Goal: Communication & Community: Answer question/provide support

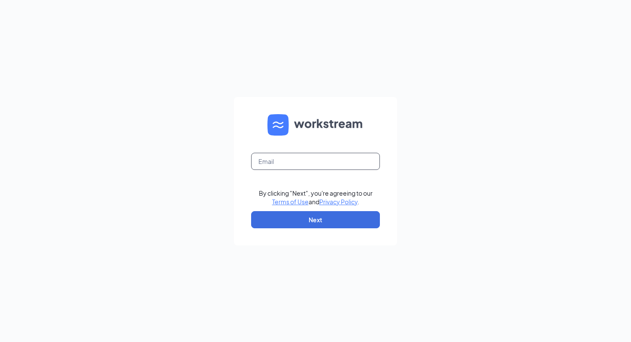
click at [329, 160] on input "text" at bounding box center [315, 161] width 129 height 17
type input "[EMAIL_ADDRESS][DOMAIN_NAME]"
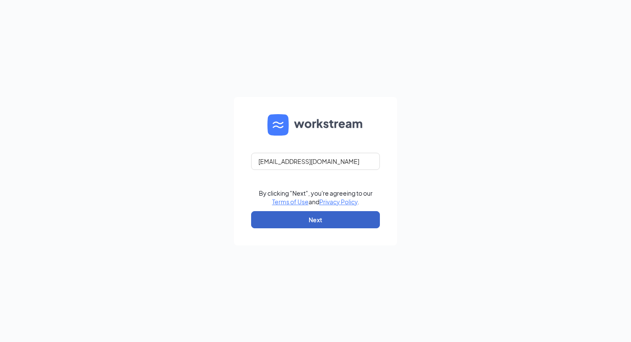
click at [309, 222] on button "Next" at bounding box center [315, 219] width 129 height 17
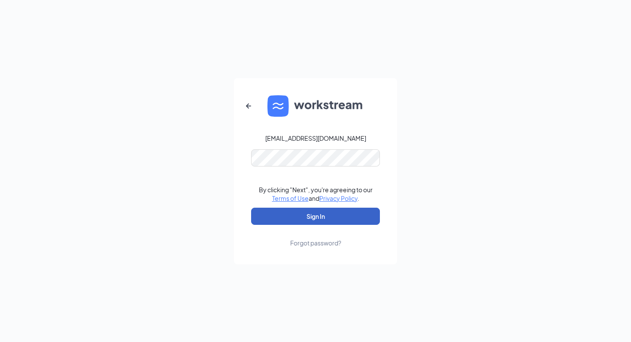
click at [304, 216] on button "Sign In" at bounding box center [315, 216] width 129 height 17
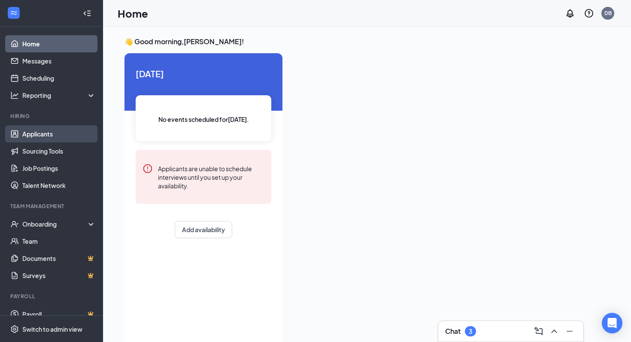
click at [45, 136] on link "Applicants" at bounding box center [58, 133] width 73 height 17
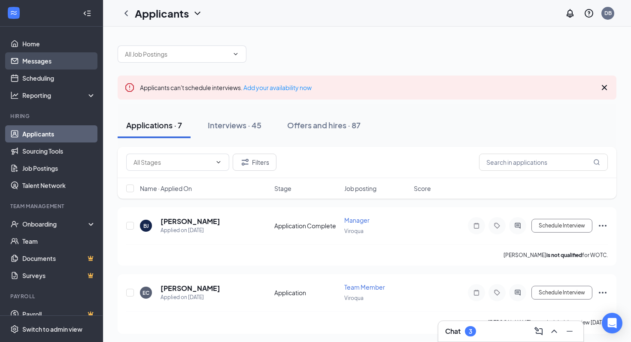
click at [55, 64] on link "Messages" at bounding box center [58, 60] width 73 height 17
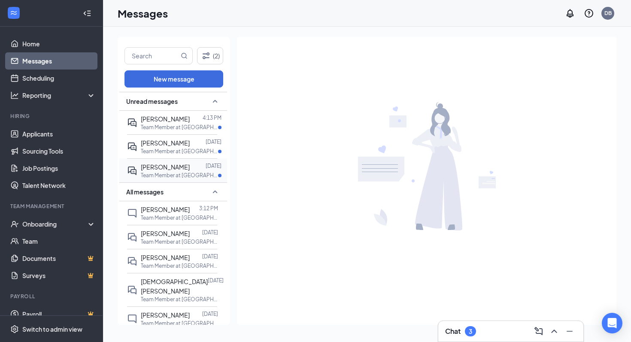
click at [168, 170] on div "Leah Johnson" at bounding box center [165, 166] width 49 height 9
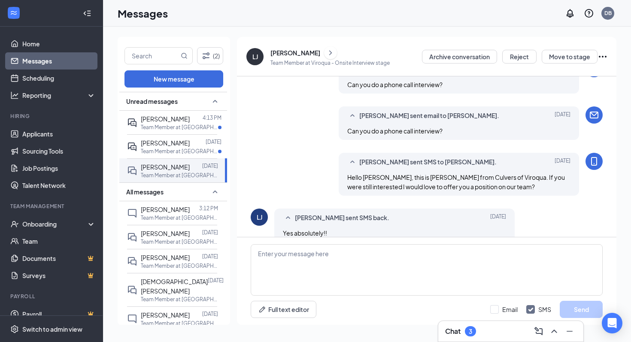
scroll to position [214, 0]
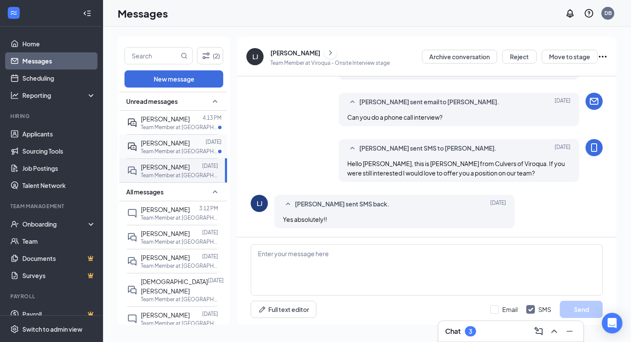
click at [182, 142] on span "Jenny Sherman" at bounding box center [165, 143] width 49 height 8
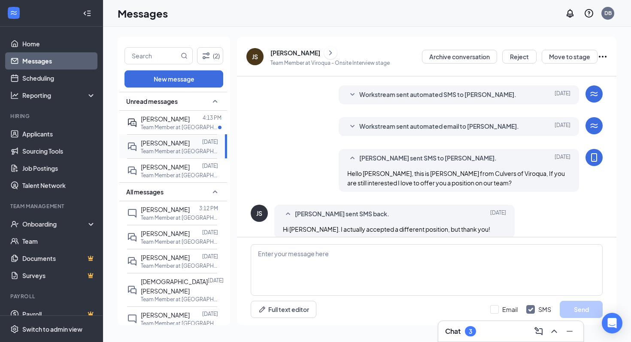
scroll to position [216, 0]
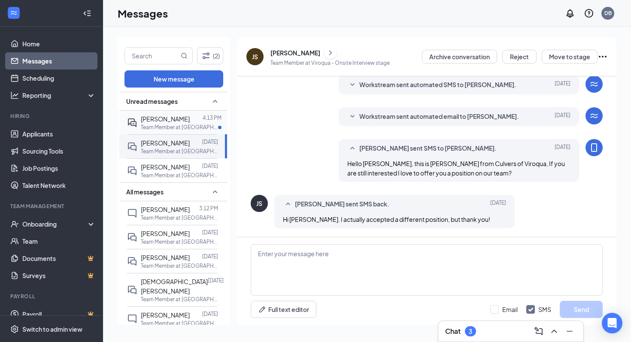
click at [190, 120] on div at bounding box center [196, 118] width 13 height 9
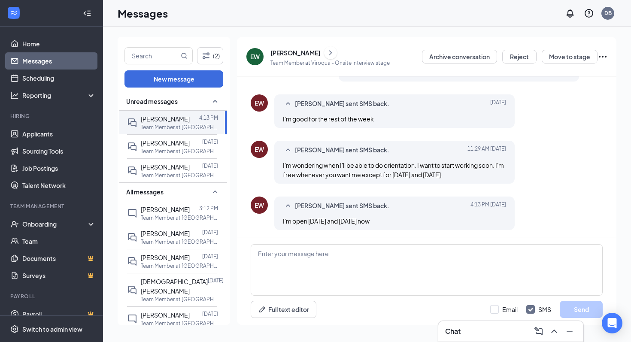
scroll to position [378, 0]
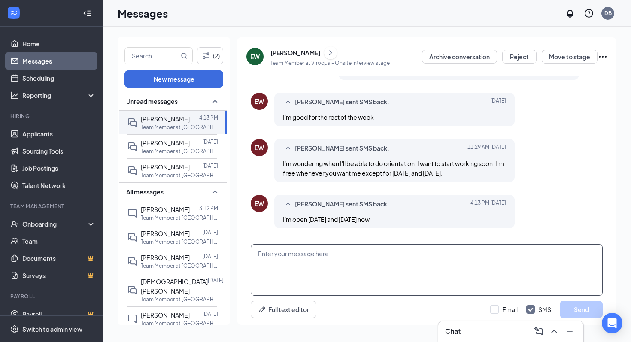
click at [312, 262] on textarea at bounding box center [427, 269] width 352 height 51
type textarea "Are you able to come in at 10am on Friday for orientation?"
click at [572, 307] on button "Send" at bounding box center [581, 309] width 43 height 17
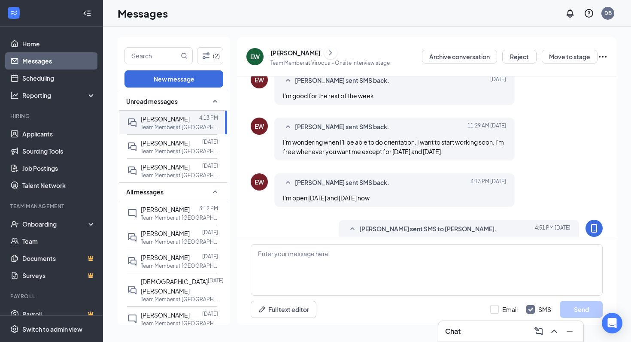
scroll to position [424, 0]
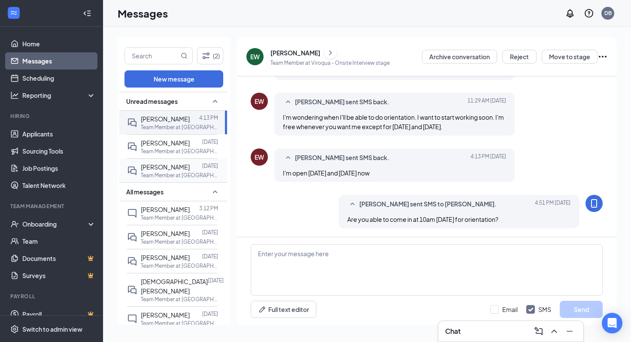
click at [157, 167] on span "Leah Johnson" at bounding box center [165, 167] width 49 height 8
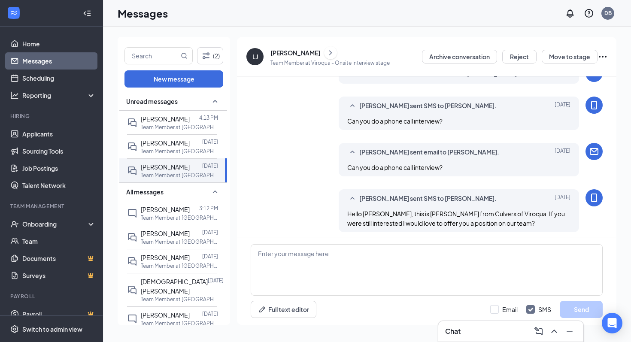
scroll to position [214, 0]
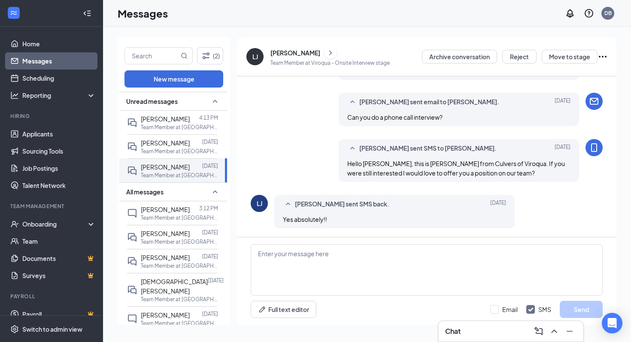
click at [293, 52] on div "Leah Johnson" at bounding box center [295, 52] width 50 height 9
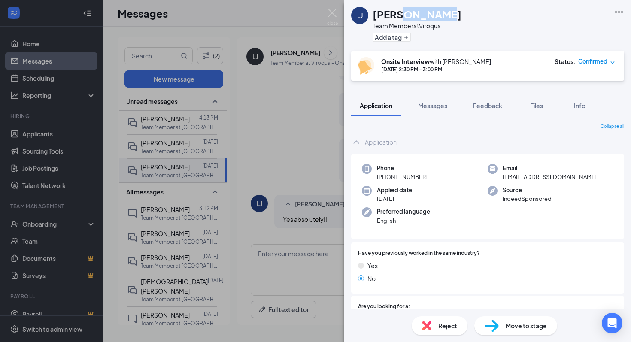
drag, startPoint x: 442, startPoint y: 13, endPoint x: 399, endPoint y: 15, distance: 42.6
click at [399, 15] on div "Leah Johnson" at bounding box center [417, 14] width 89 height 15
copy h1 "Johnson"
click at [527, 176] on span "leahj1513@gmail.com" at bounding box center [550, 177] width 94 height 9
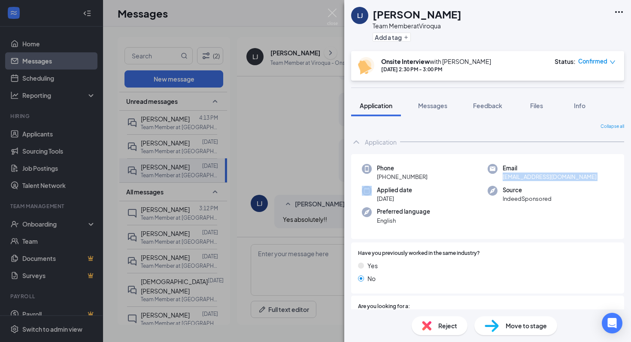
click at [527, 176] on span "leahj1513@gmail.com" at bounding box center [550, 177] width 94 height 9
copy span "leahj1513@gmail.com"
click at [400, 177] on span "+1 (608) 606-4355" at bounding box center [402, 177] width 51 height 9
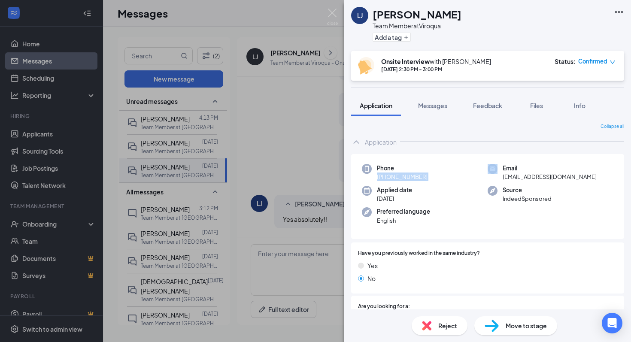
copy span "+1 (608) 606-4355"
click at [337, 13] on img at bounding box center [332, 17] width 11 height 17
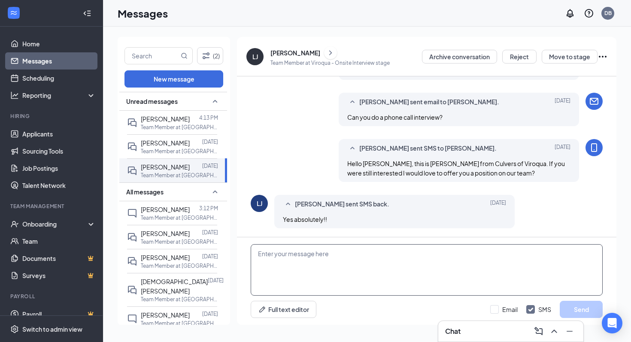
click at [279, 262] on textarea at bounding box center [427, 269] width 352 height 51
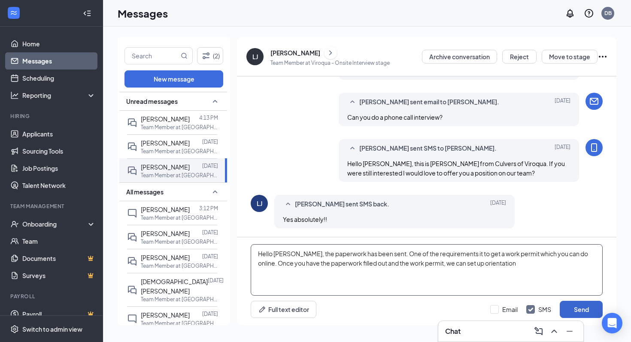
type textarea "Hello Leah, the paperwork has been sent. One of the requirements it to get a wo…"
click at [580, 312] on button "Send" at bounding box center [581, 309] width 43 height 17
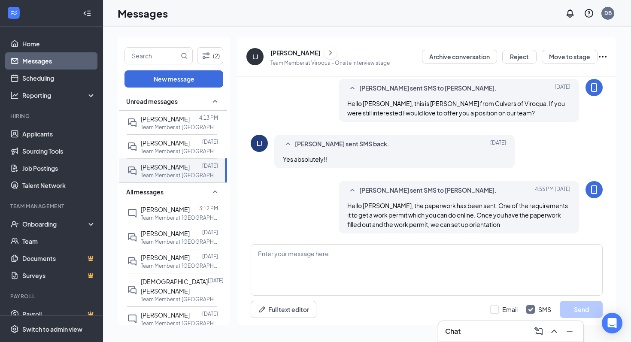
scroll to position [279, 0]
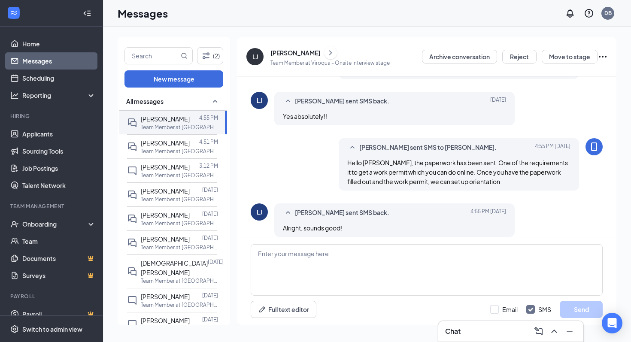
scroll to position [300, 0]
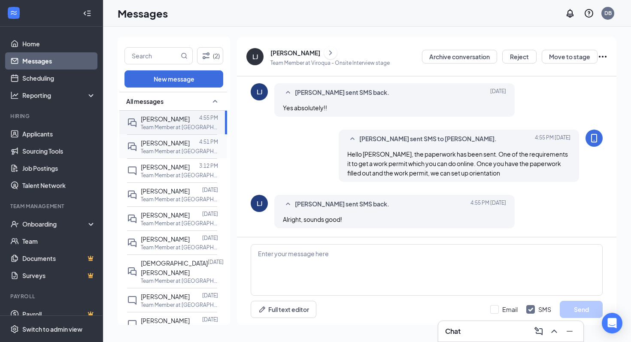
click at [181, 150] on p "Team Member at Viroqua" at bounding box center [179, 151] width 77 height 7
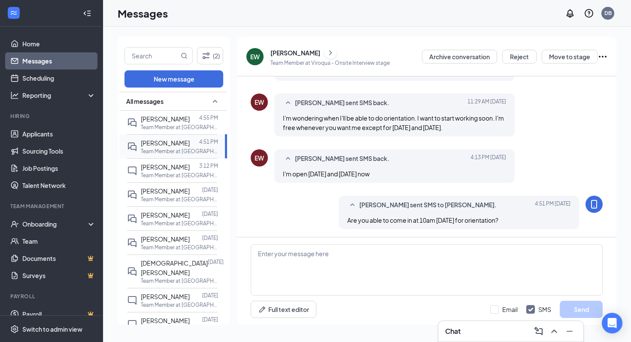
scroll to position [368, 0]
click at [33, 64] on link "Messages" at bounding box center [58, 60] width 73 height 17
